Goal: Information Seeking & Learning: Learn about a topic

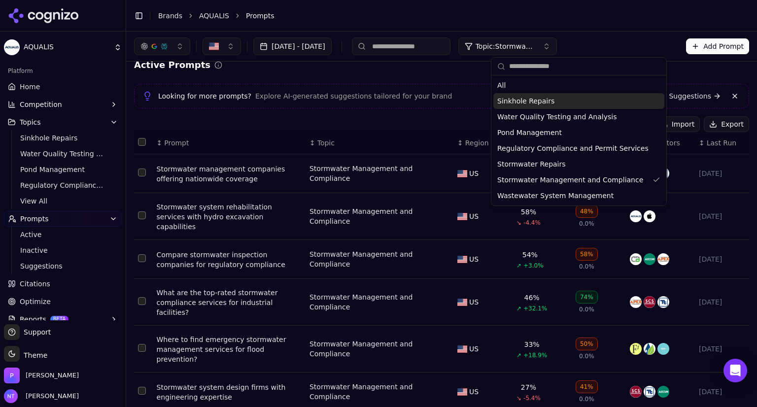
scroll to position [29, 0]
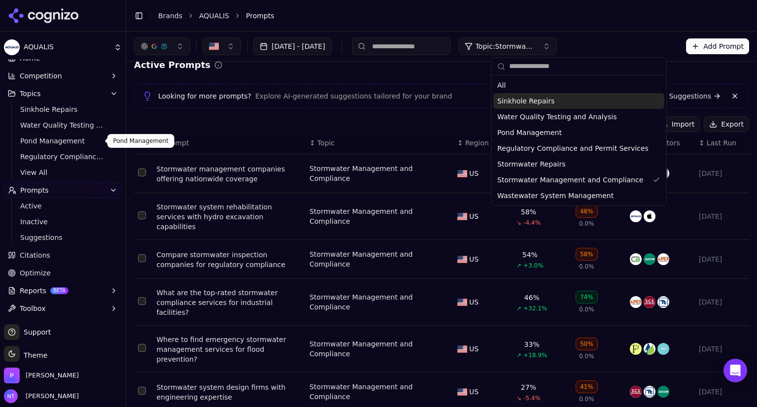
click at [41, 135] on link "Pond Management" at bounding box center [63, 141] width 94 height 14
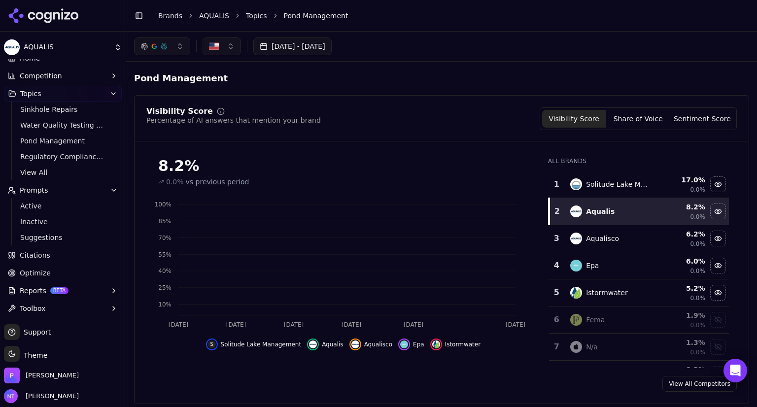
click at [40, 93] on button "Topics" at bounding box center [63, 94] width 118 height 16
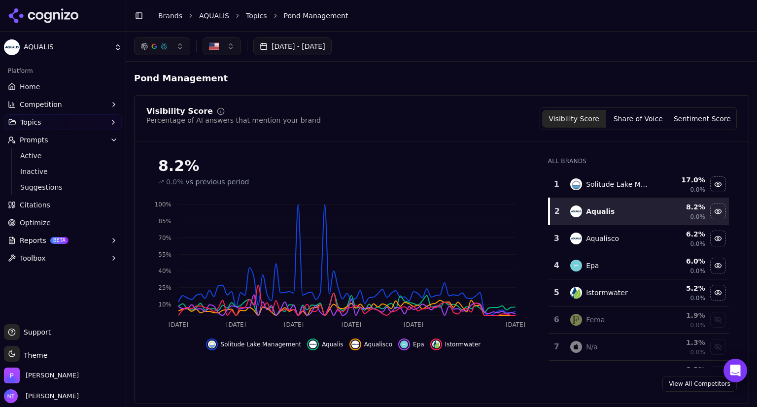
click at [48, 100] on span "Competition" at bounding box center [41, 105] width 42 height 10
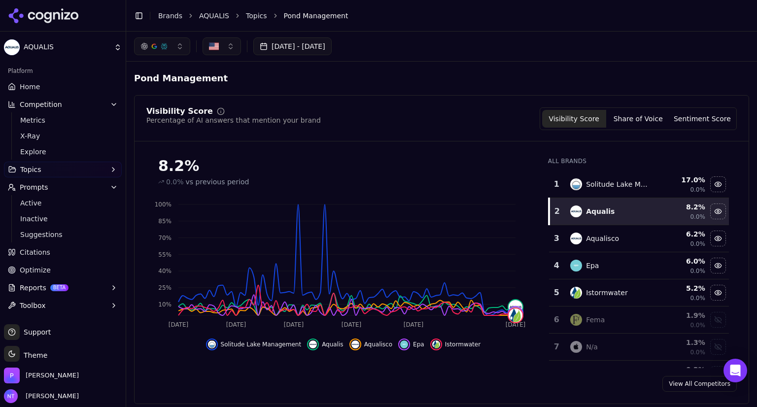
click at [471, 159] on div "8.2%" at bounding box center [343, 166] width 370 height 18
click at [638, 117] on button "Share of Voice" at bounding box center [638, 119] width 64 height 18
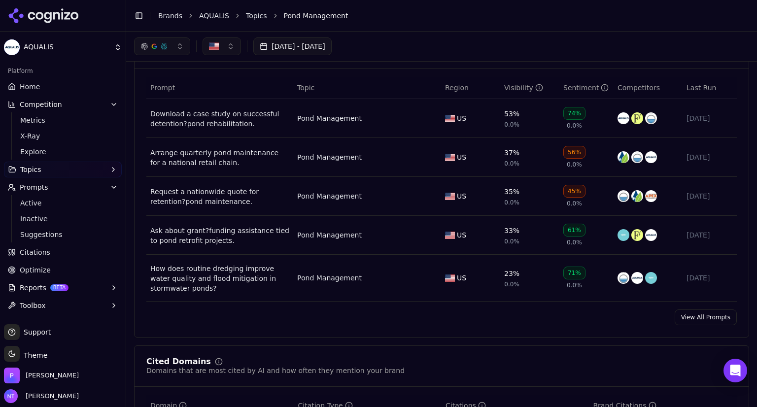
scroll to position [385, 0]
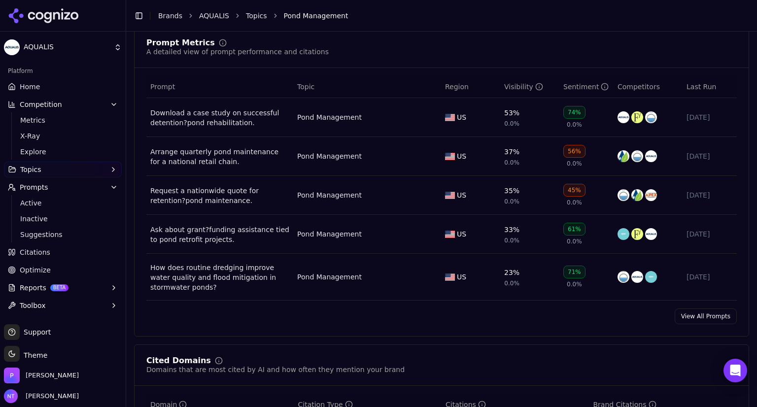
click at [224, 278] on div "How does routine dredging improve water quality and flood mitigation in stormwa…" at bounding box center [219, 278] width 139 height 30
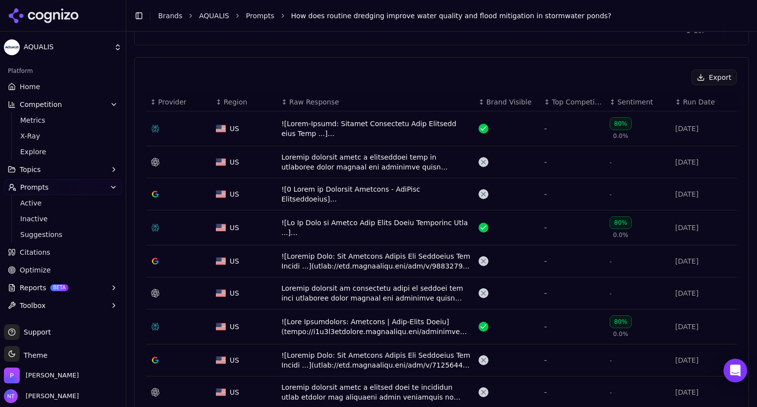
scroll to position [337, 0]
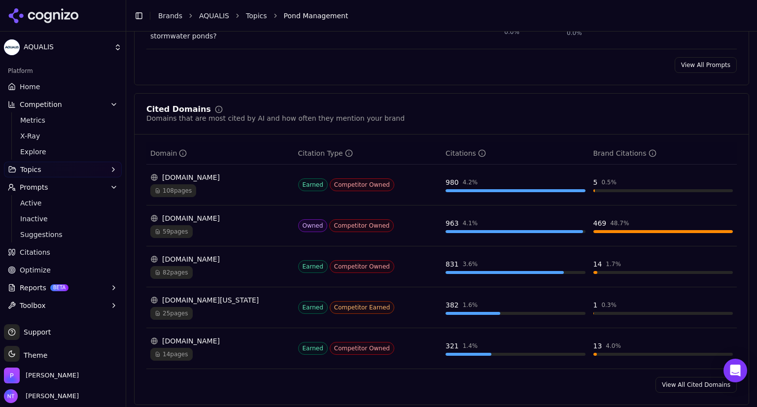
scroll to position [638, 0]
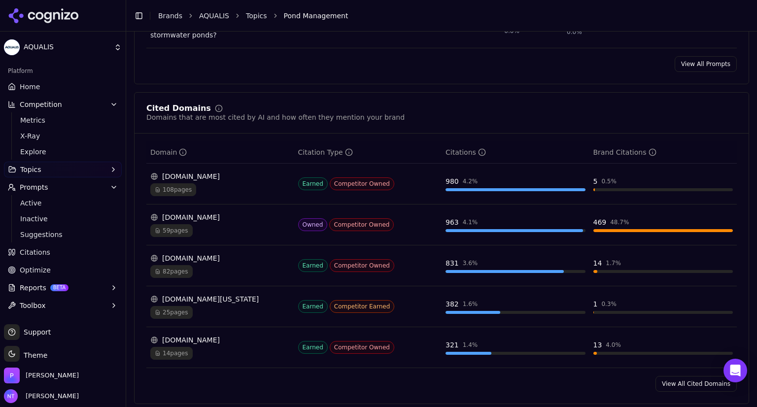
click at [185, 222] on div "[DOMAIN_NAME] 59 pages" at bounding box center [220, 224] width 140 height 25
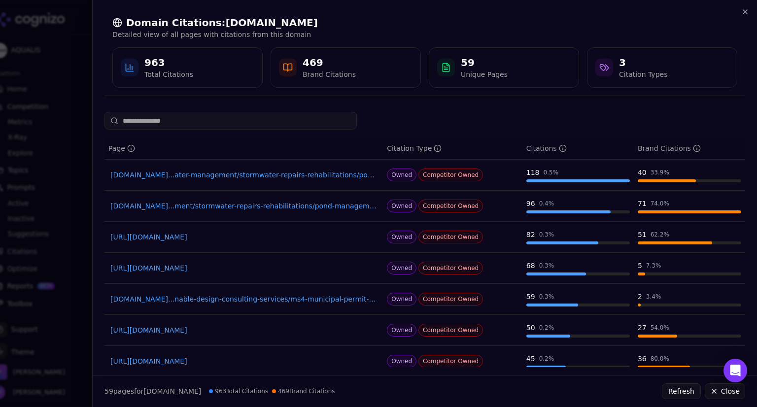
scroll to position [133, 0]
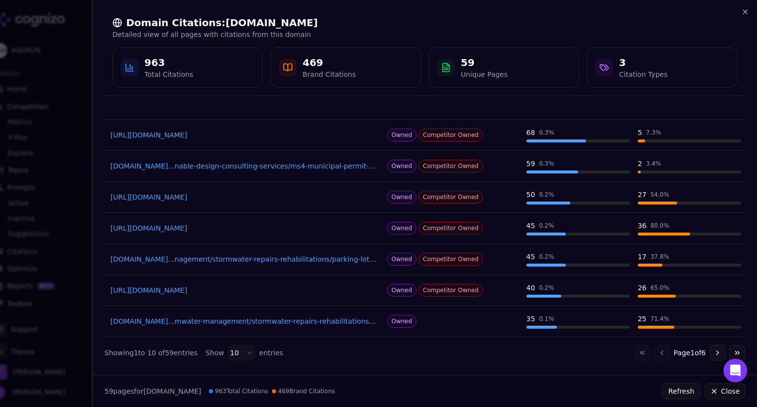
click at [239, 346] on body "AQUALIS Platform Home Competition Metrics X-Ray Explore Topics Prompts Active I…" at bounding box center [378, 203] width 757 height 407
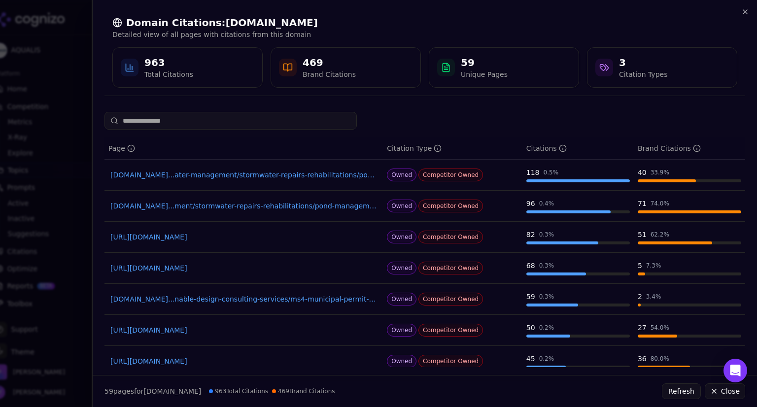
scroll to position [0, 0]
